Goal: Information Seeking & Learning: Learn about a topic

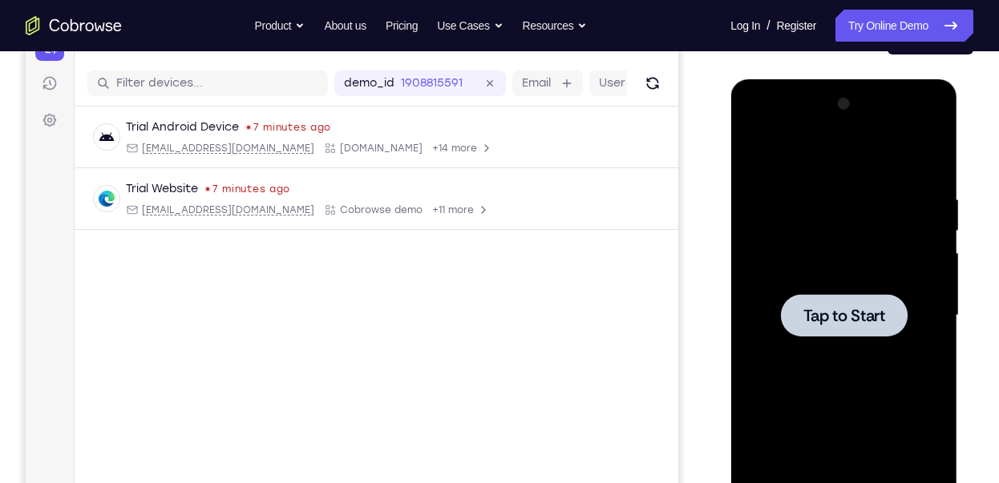
click at [839, 324] on span "Tap to Start" at bounding box center [843, 316] width 82 height 16
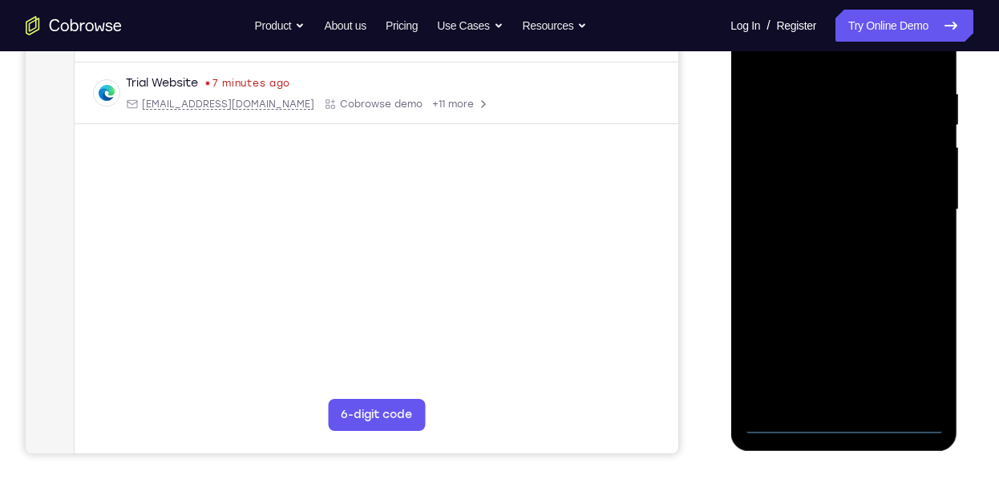
scroll to position [293, 0]
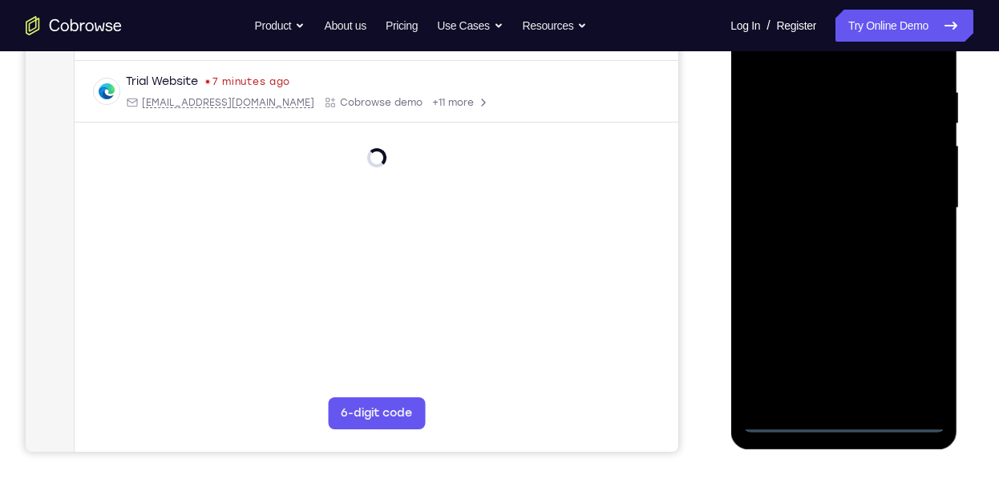
click at [842, 420] on div at bounding box center [843, 208] width 202 height 449
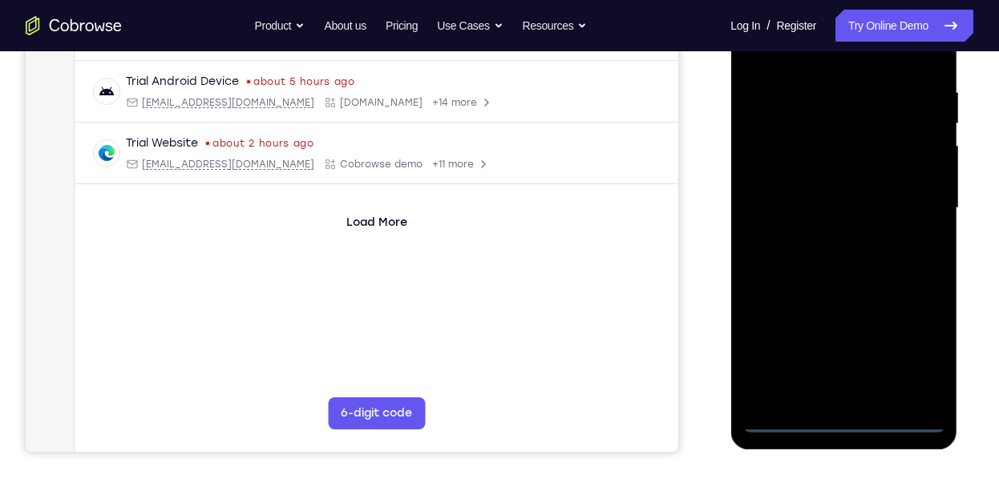
click at [900, 361] on div at bounding box center [843, 208] width 202 height 449
click at [919, 356] on div at bounding box center [843, 208] width 202 height 449
click at [839, 50] on div at bounding box center [843, 208] width 202 height 449
click at [780, 160] on div at bounding box center [843, 208] width 202 height 449
click at [817, 201] on div at bounding box center [843, 208] width 202 height 449
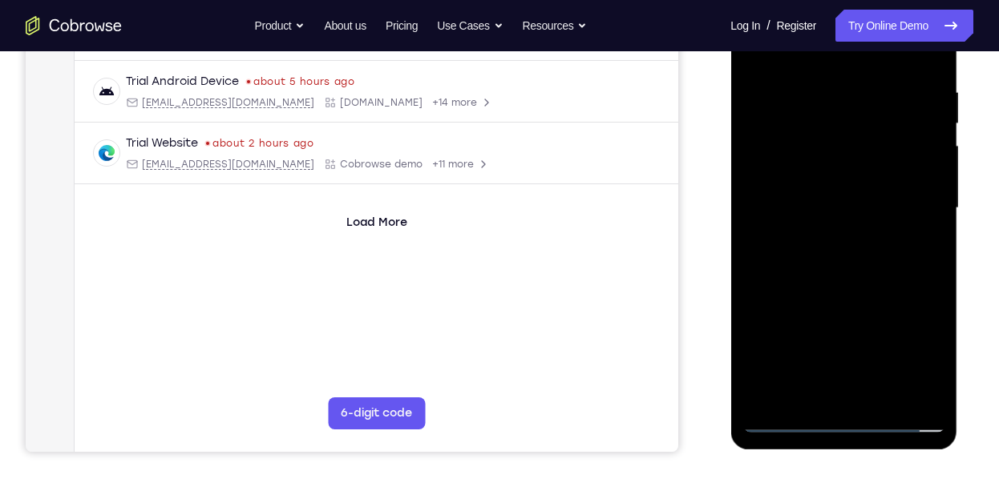
click at [799, 184] on div at bounding box center [843, 208] width 202 height 449
click at [842, 225] on div at bounding box center [843, 208] width 202 height 449
drag, startPoint x: 868, startPoint y: 349, endPoint x: 867, endPoint y: 320, distance: 28.9
click at [867, 320] on div at bounding box center [843, 208] width 202 height 449
click at [847, 390] on div at bounding box center [843, 208] width 202 height 449
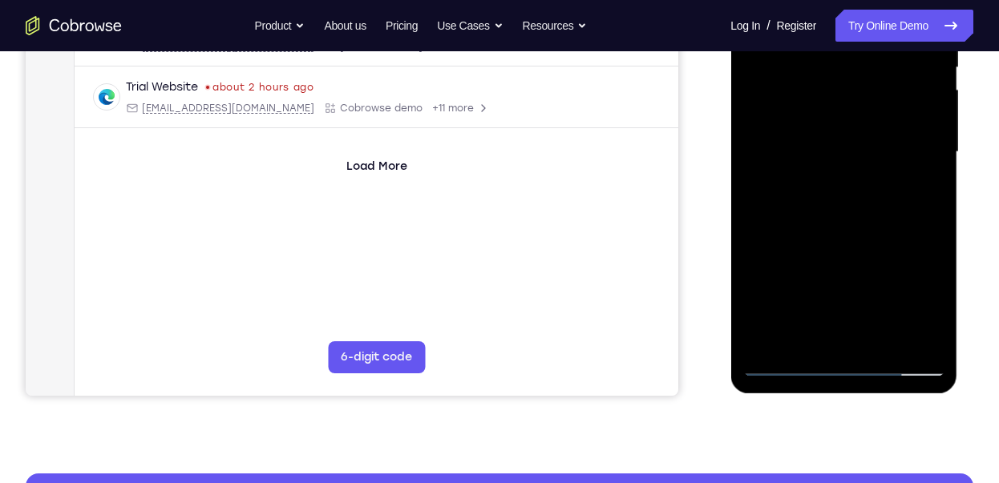
scroll to position [350, 0]
drag, startPoint x: 897, startPoint y: 214, endPoint x: 891, endPoint y: 131, distance: 82.7
click at [891, 131] on div at bounding box center [843, 151] width 202 height 449
drag, startPoint x: 879, startPoint y: 221, endPoint x: 899, endPoint y: 80, distance: 142.4
click at [899, 80] on div at bounding box center [843, 151] width 202 height 449
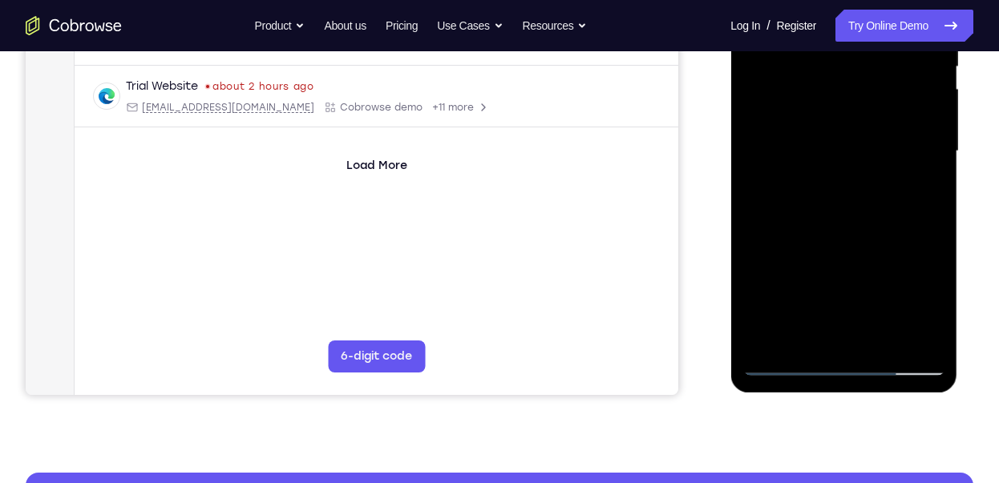
drag, startPoint x: 878, startPoint y: 224, endPoint x: 912, endPoint y: 71, distance: 156.7
click at [912, 71] on div at bounding box center [843, 151] width 202 height 449
drag, startPoint x: 893, startPoint y: 260, endPoint x: 893, endPoint y: 66, distance: 194.8
click at [893, 66] on div at bounding box center [843, 151] width 202 height 449
drag, startPoint x: 873, startPoint y: 73, endPoint x: 911, endPoint y: 406, distance: 335.6
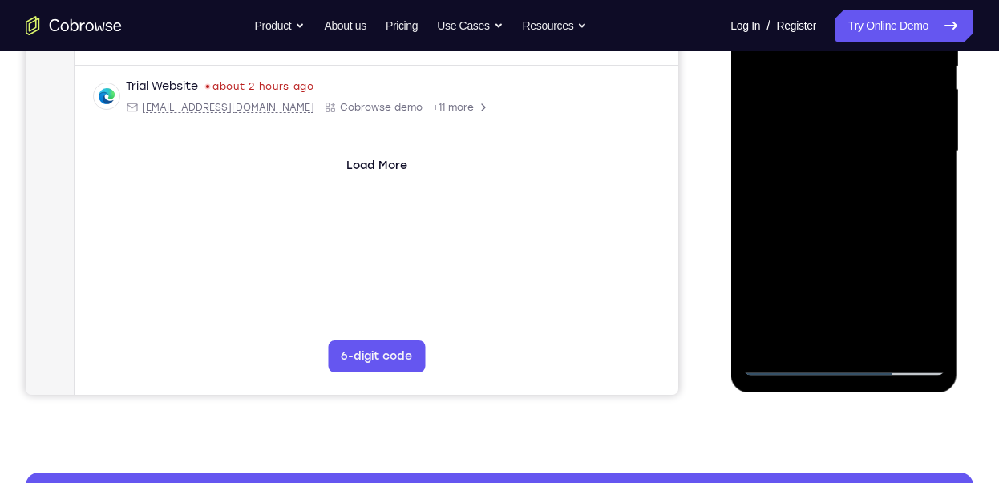
click at [911, 396] on html "Online web based iOS Simulators and Android Emulators. Run iPhone, iPad, Mobile…" at bounding box center [844, 155] width 228 height 481
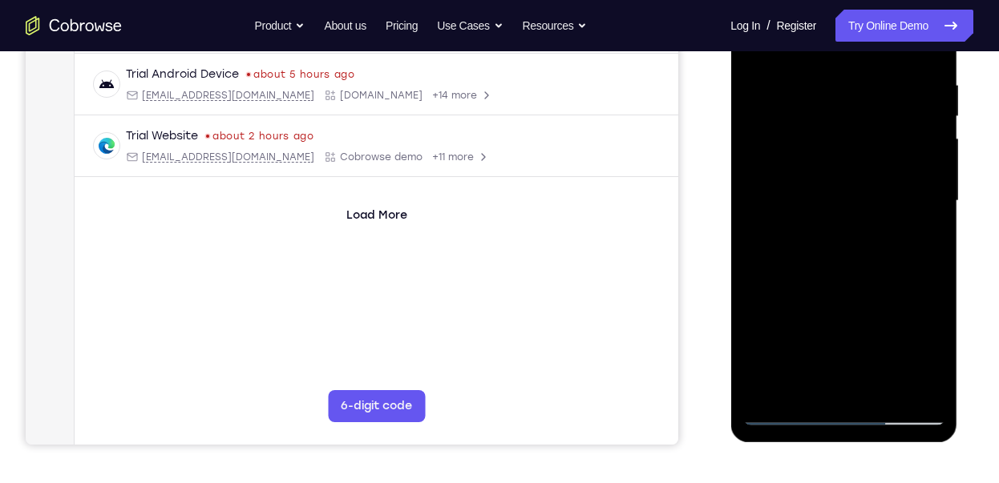
scroll to position [237, 0]
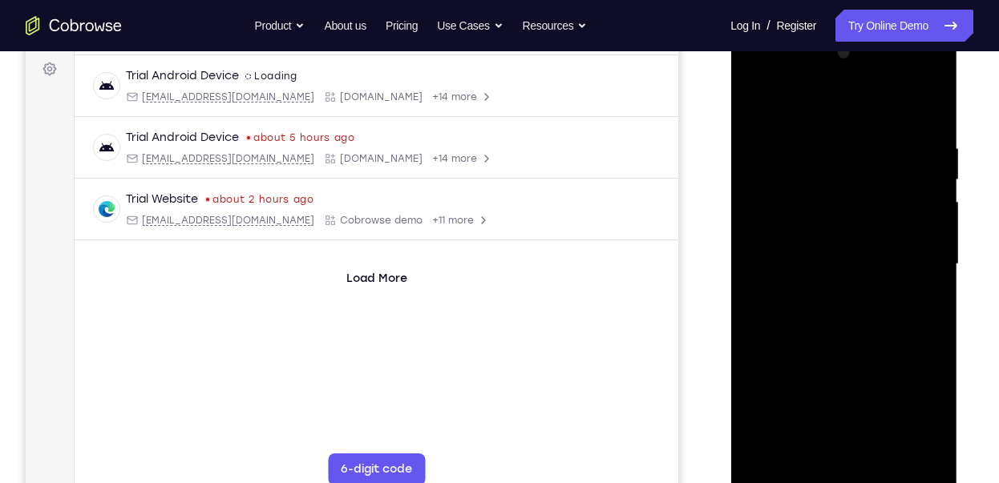
click at [935, 80] on div at bounding box center [843, 264] width 202 height 449
click at [877, 373] on div at bounding box center [843, 264] width 202 height 449
click at [924, 382] on div at bounding box center [843, 264] width 202 height 449
click at [931, 381] on div at bounding box center [843, 264] width 202 height 449
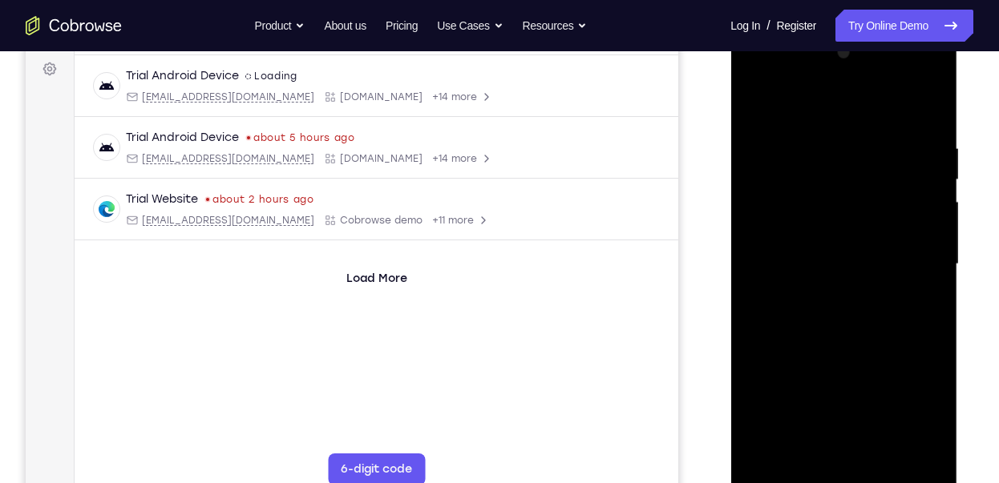
click at [931, 381] on div at bounding box center [843, 264] width 202 height 449
click at [897, 297] on div at bounding box center [843, 264] width 202 height 449
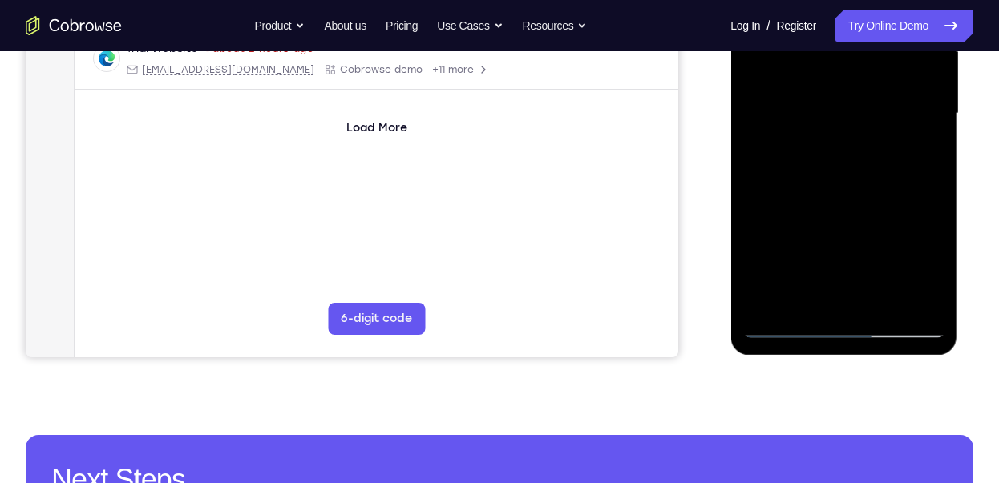
scroll to position [395, 0]
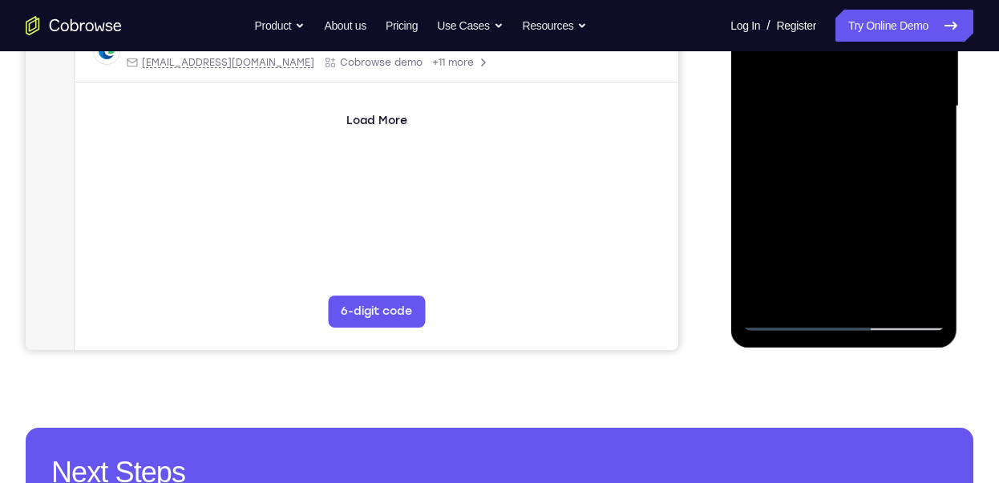
click at [785, 324] on div at bounding box center [843, 106] width 202 height 449
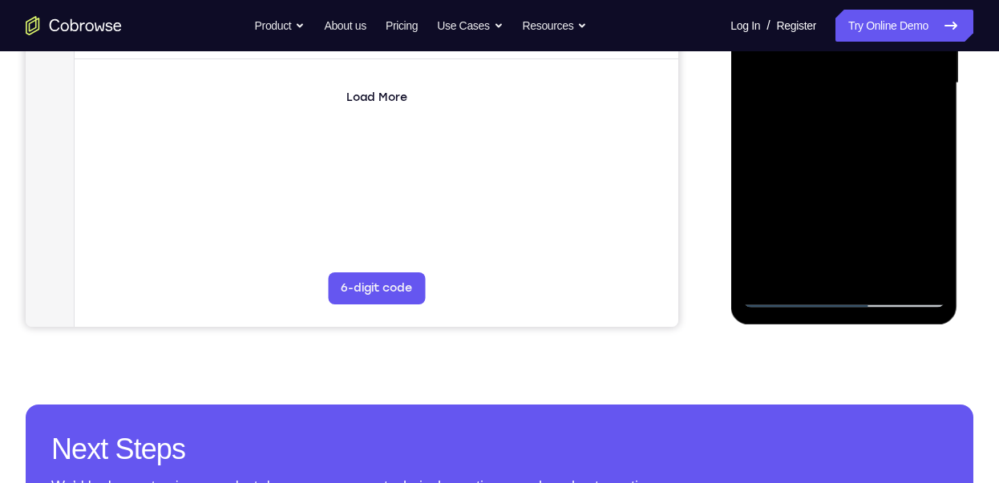
scroll to position [420, 0]
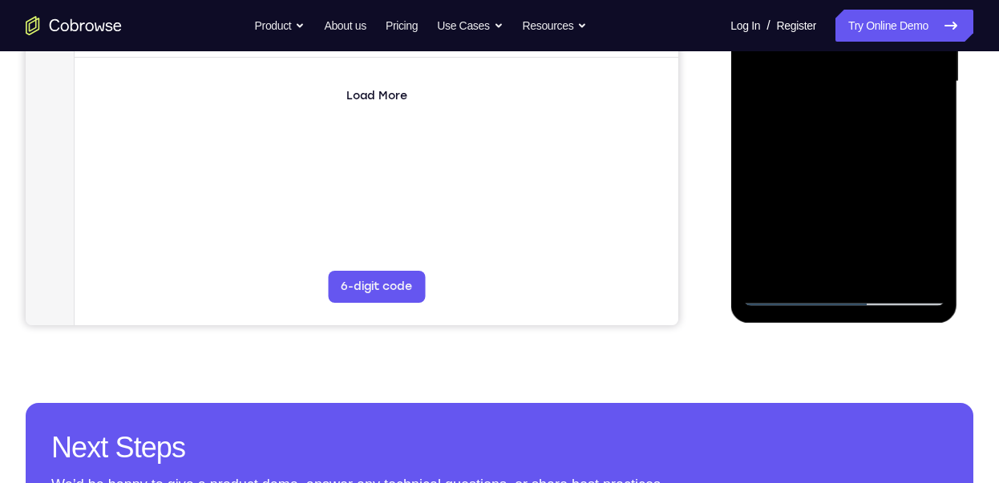
click at [809, 279] on div at bounding box center [843, 81] width 202 height 449
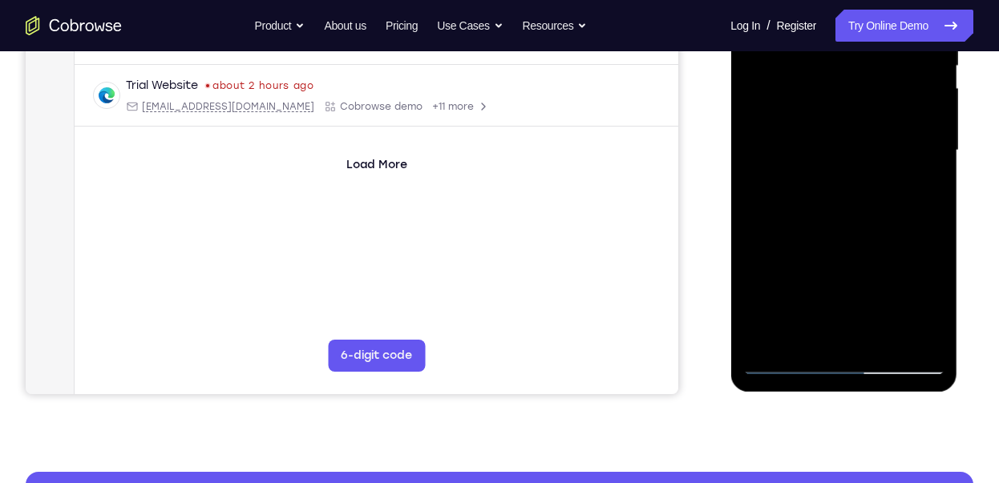
scroll to position [352, 0]
drag, startPoint x: 878, startPoint y: 248, endPoint x: 887, endPoint y: 159, distance: 89.4
click at [887, 159] on div at bounding box center [843, 149] width 202 height 449
click at [815, 155] on div at bounding box center [843, 149] width 202 height 449
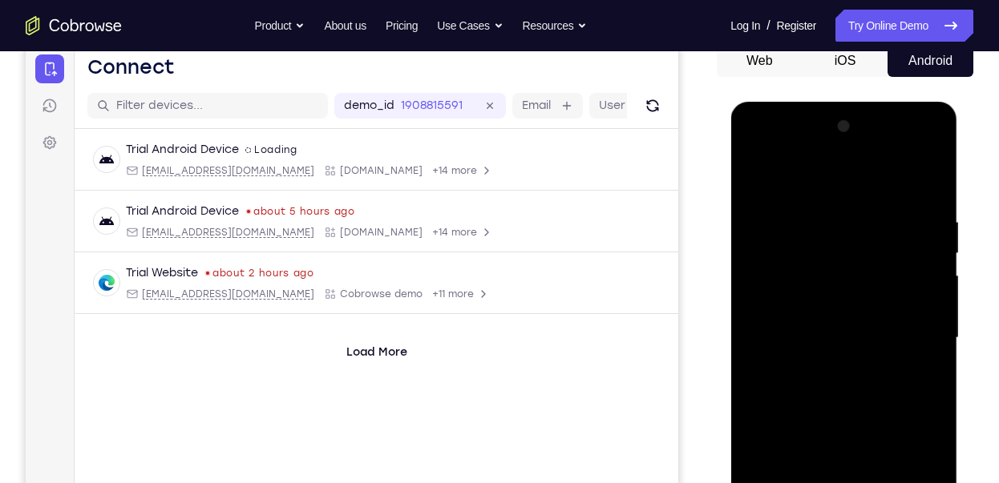
scroll to position [161, 0]
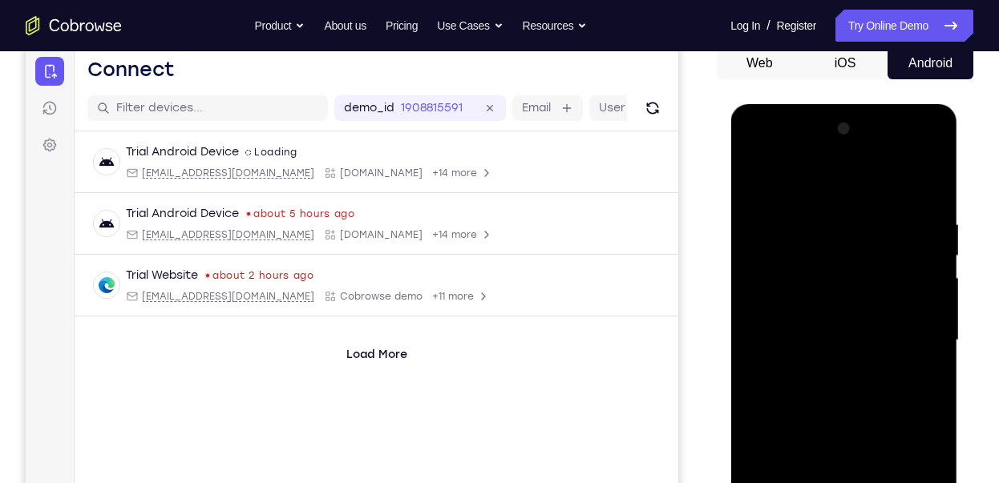
click at [929, 152] on div at bounding box center [843, 340] width 202 height 449
click at [929, 156] on div at bounding box center [843, 340] width 202 height 449
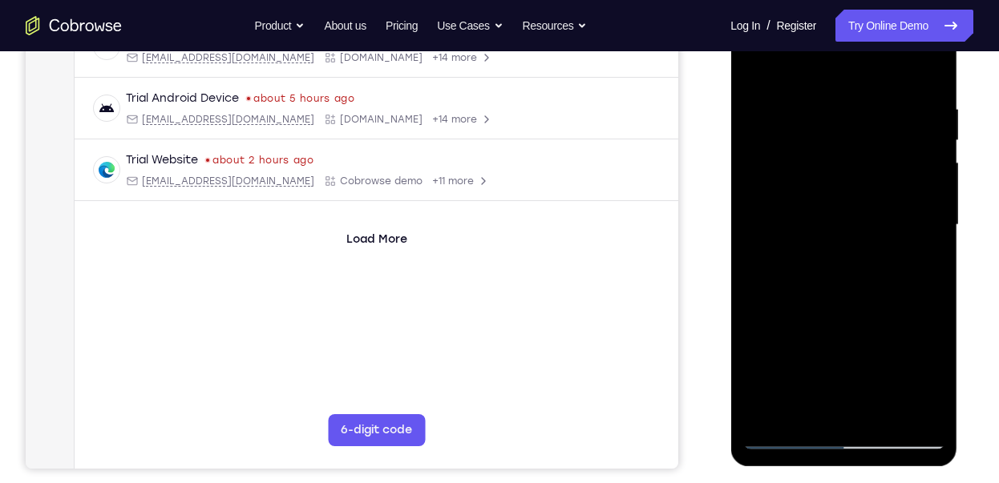
scroll to position [291, 0]
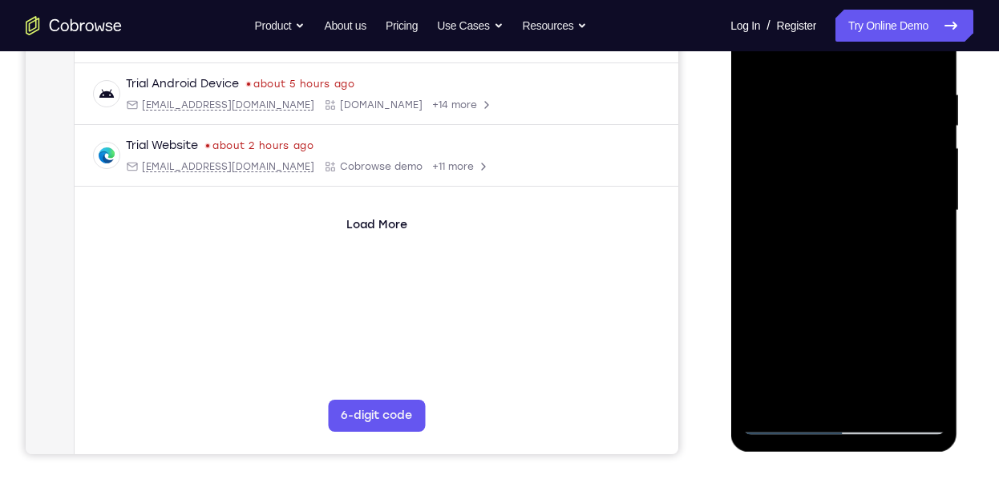
click at [923, 326] on div at bounding box center [843, 210] width 202 height 449
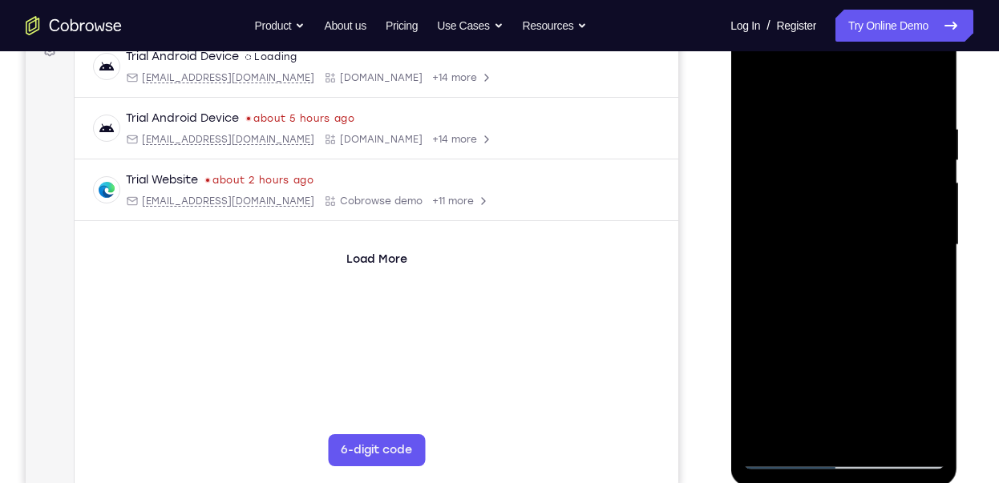
scroll to position [257, 0]
click at [825, 293] on div at bounding box center [843, 244] width 202 height 449
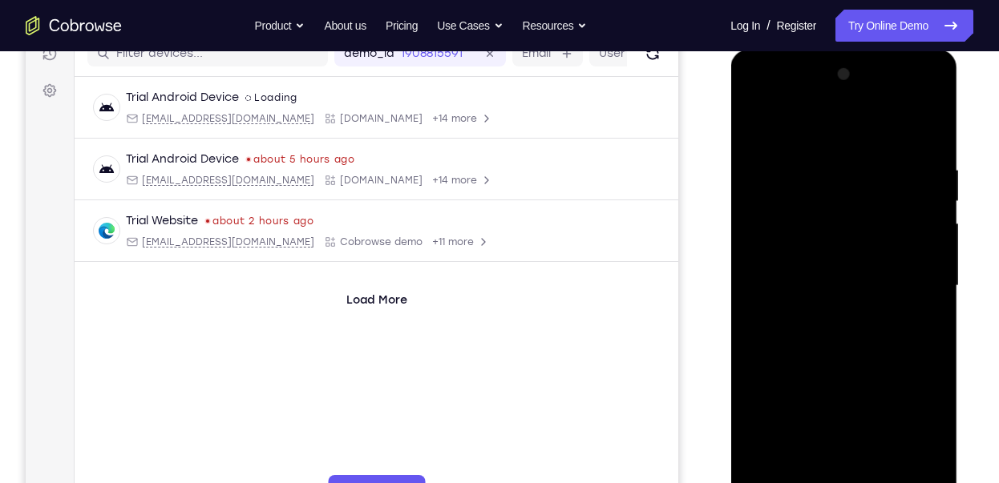
scroll to position [214, 0]
click at [927, 100] on div at bounding box center [843, 287] width 202 height 449
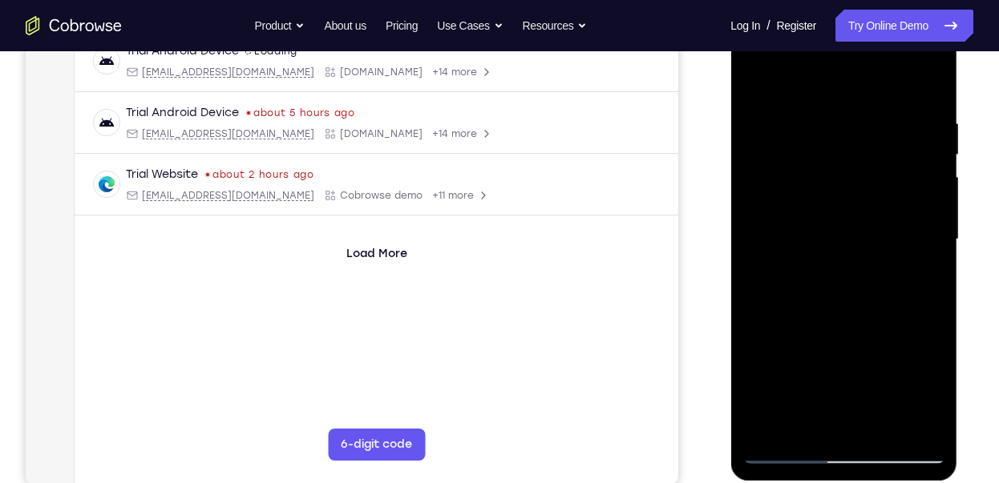
scroll to position [263, 0]
click at [893, 351] on div at bounding box center [843, 238] width 202 height 449
click at [930, 55] on div at bounding box center [843, 238] width 202 height 449
click at [890, 352] on div at bounding box center [843, 238] width 202 height 449
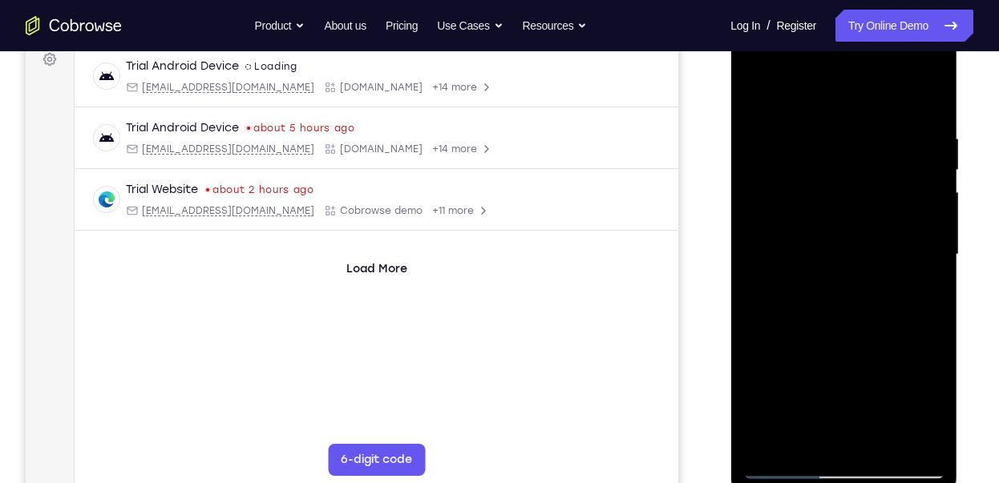
scroll to position [243, 0]
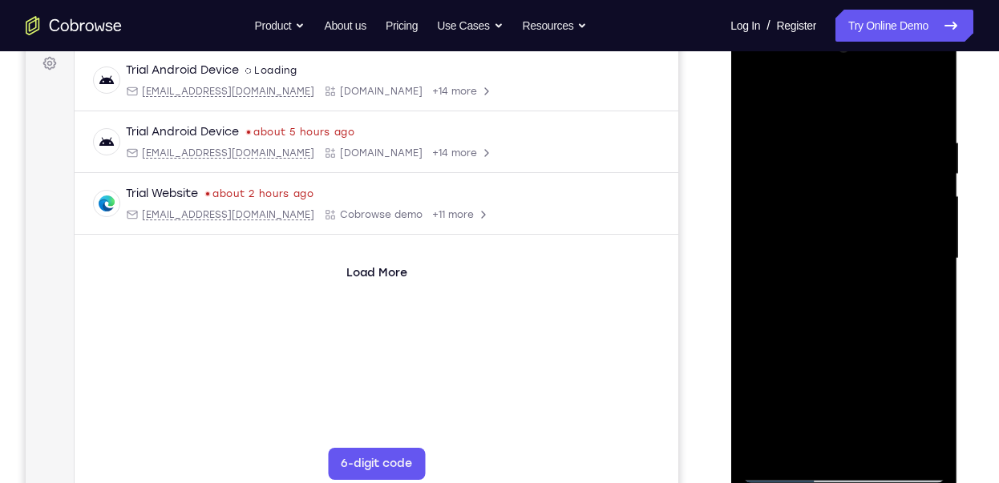
click at [780, 301] on div at bounding box center [843, 258] width 202 height 449
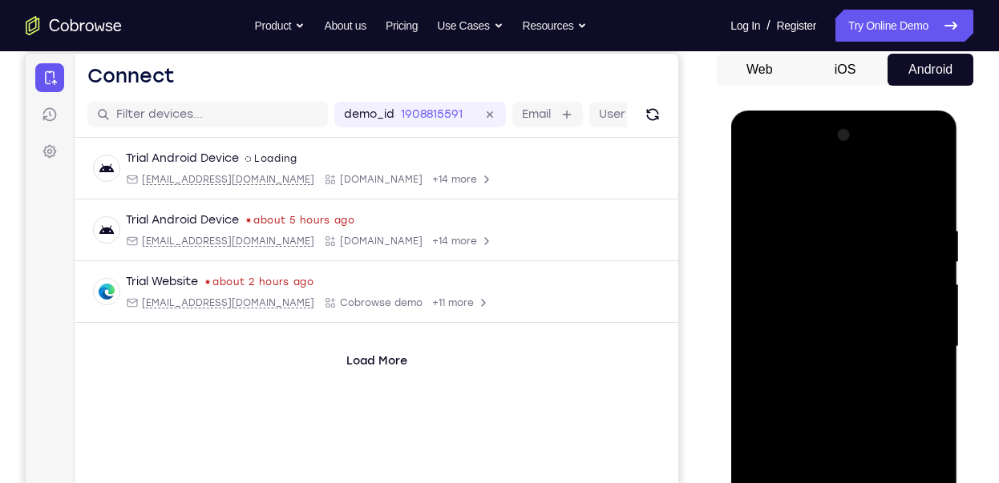
scroll to position [154, 0]
click at [932, 163] on div at bounding box center [843, 347] width 202 height 449
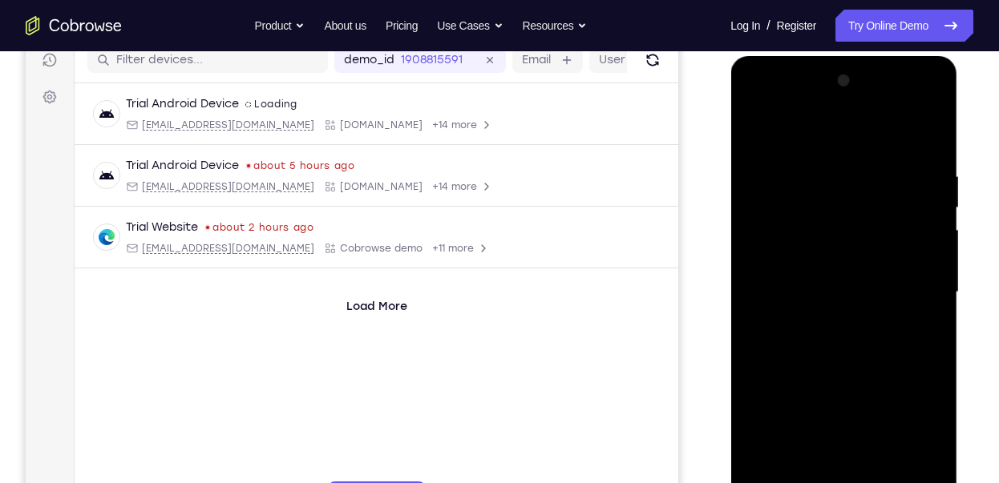
scroll to position [177, 0]
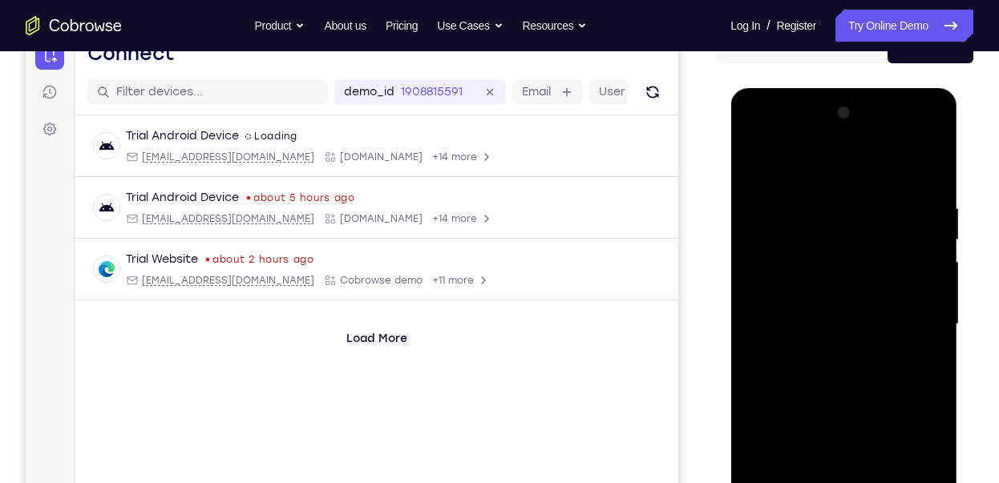
click at [919, 158] on div at bounding box center [843, 324] width 202 height 449
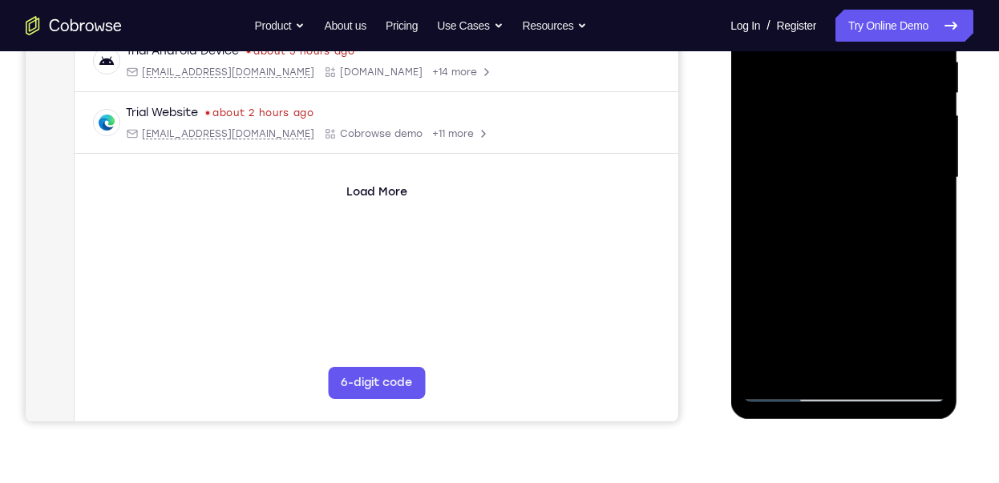
scroll to position [329, 0]
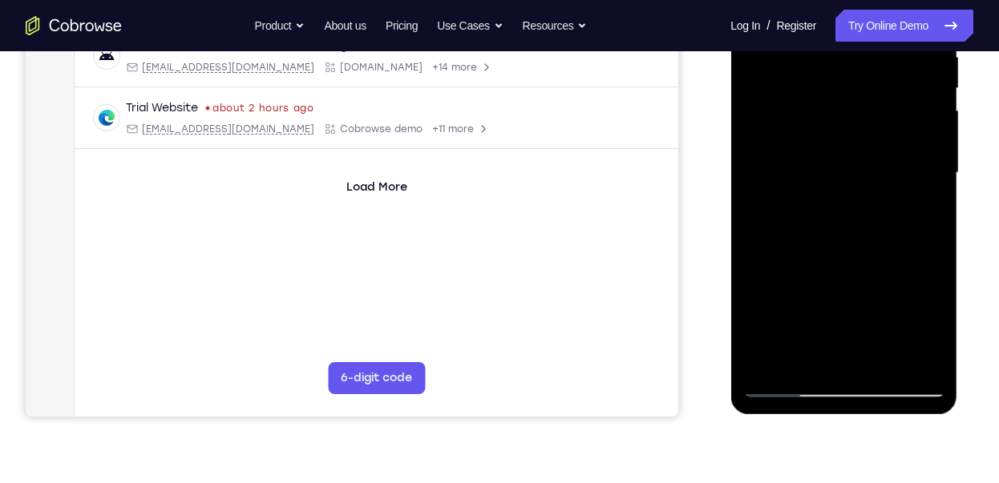
click at [871, 223] on div at bounding box center [843, 173] width 202 height 449
click at [858, 220] on div at bounding box center [843, 173] width 202 height 449
click at [896, 220] on div at bounding box center [843, 173] width 202 height 449
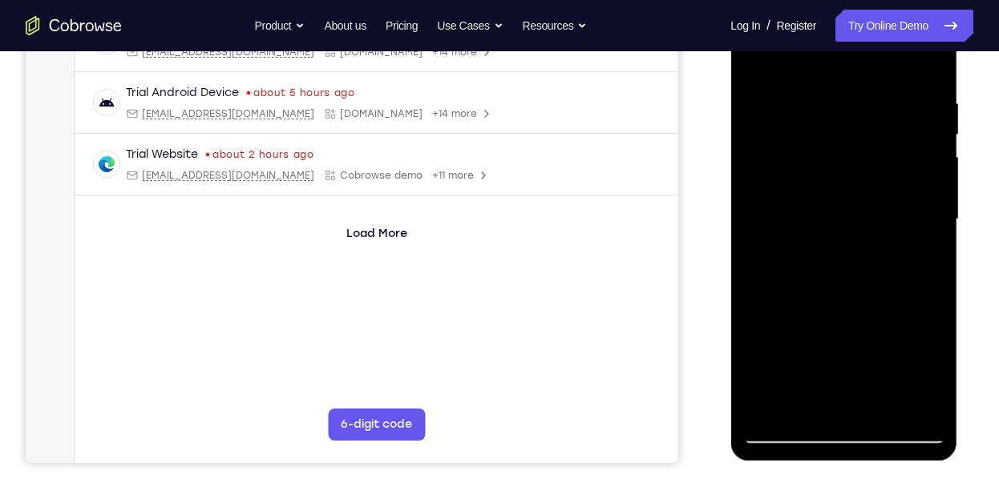
scroll to position [283, 0]
